Goal: Communication & Community: Ask a question

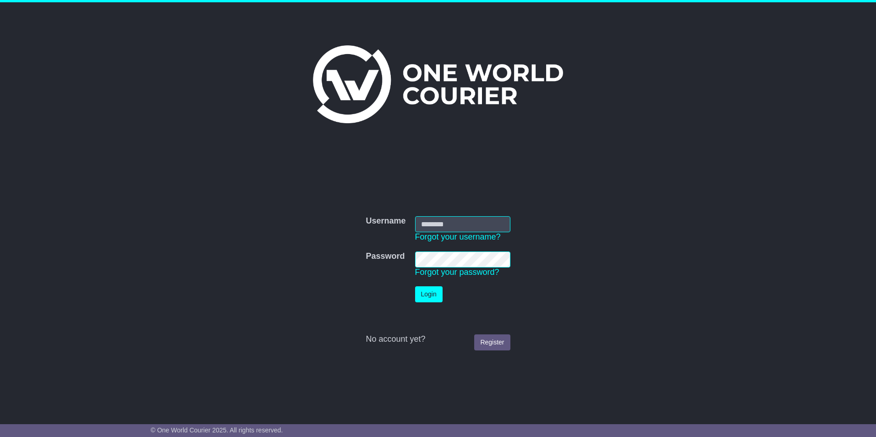
type input "**********"
click at [431, 299] on button "Login" at bounding box center [428, 294] width 27 height 16
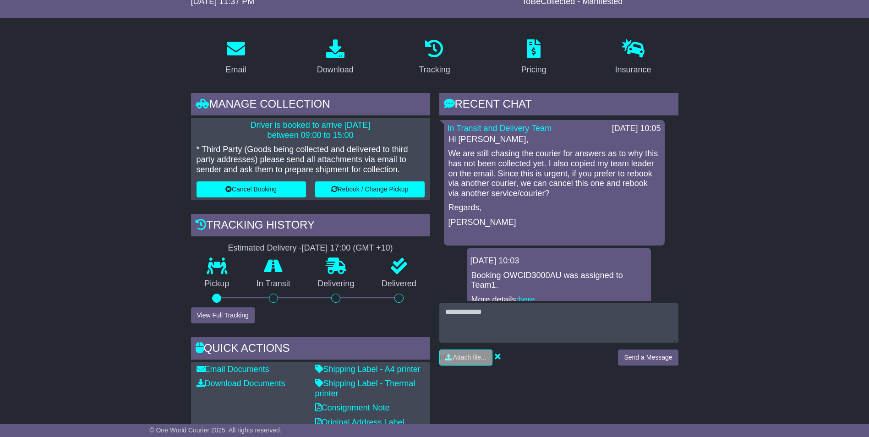
scroll to position [110, 0]
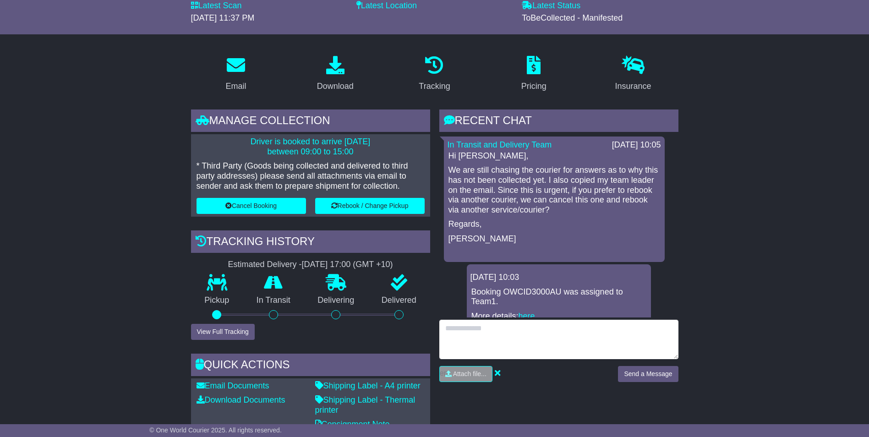
click at [502, 333] on textarea at bounding box center [558, 339] width 239 height 39
type textarea "**********"
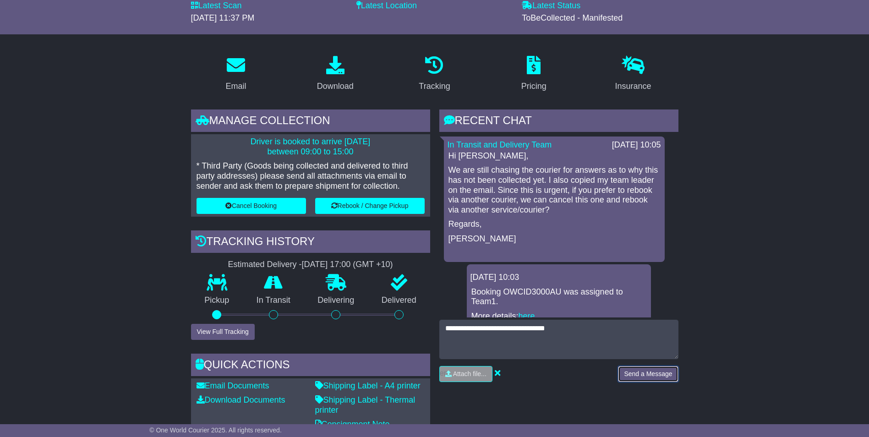
click at [631, 376] on button "Send a Message" at bounding box center [648, 374] width 60 height 16
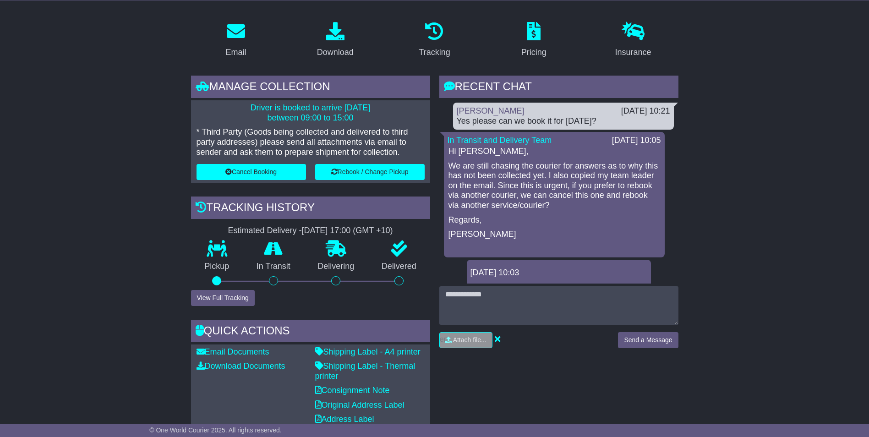
scroll to position [147, 0]
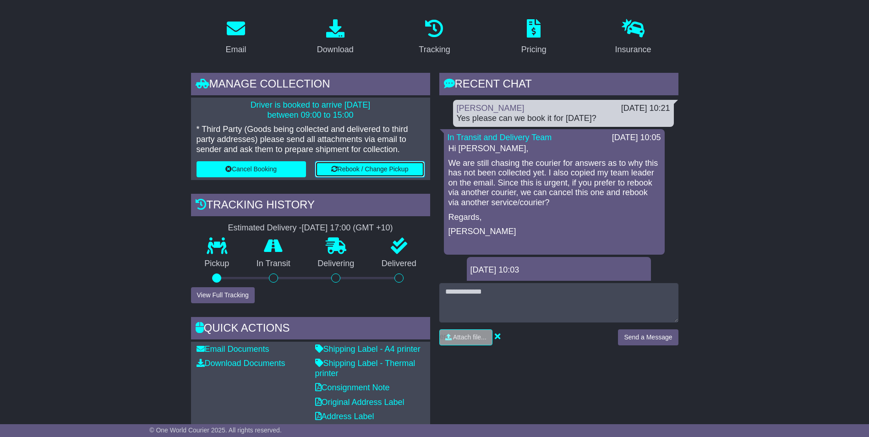
click at [336, 169] on icon at bounding box center [334, 169] width 6 height 6
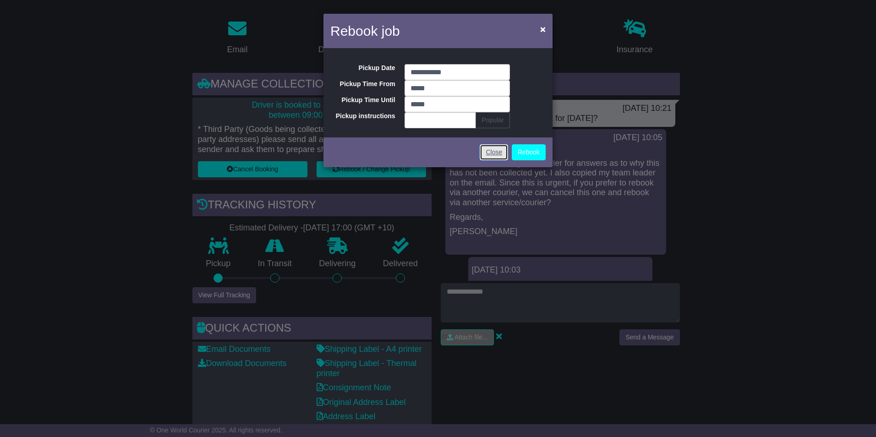
click at [496, 152] on link "Close" at bounding box center [494, 152] width 28 height 16
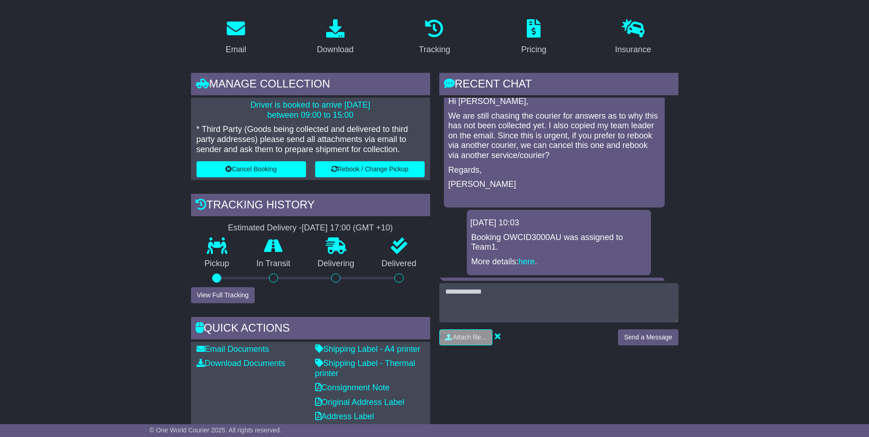
scroll to position [0, 0]
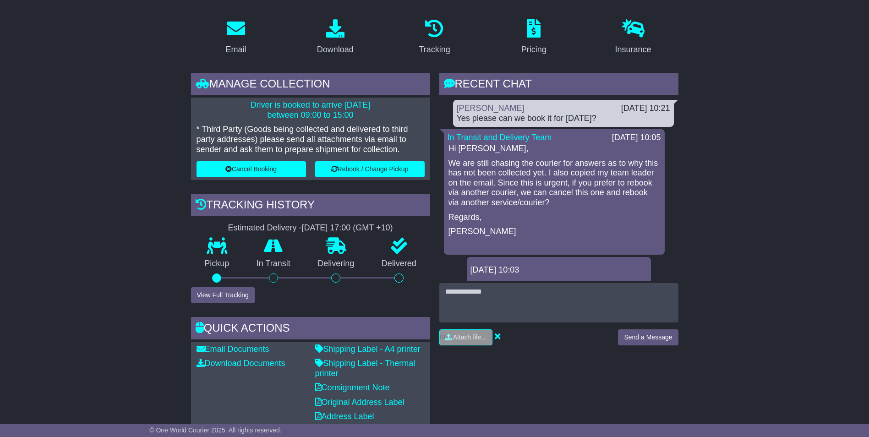
click at [573, 407] on div "RECENT CHAT Loading... No messages [PERSON_NAME] [DATE] 10:21 Yes please can we…" at bounding box center [559, 251] width 248 height 356
